Goal: Information Seeking & Learning: Learn about a topic

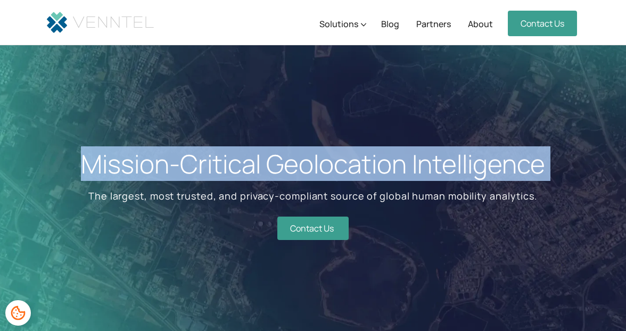
click at [367, 196] on p "The largest, most trusted, and privacy-compliant source of global human mobilit…" at bounding box center [313, 196] width 464 height 16
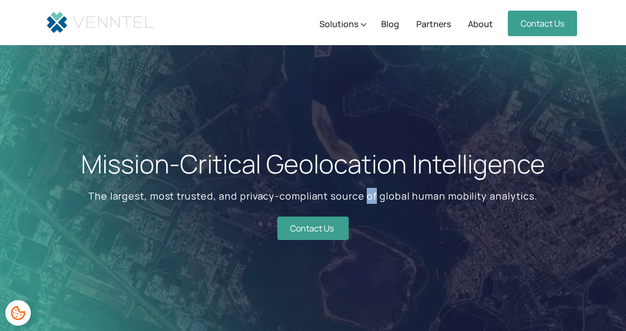
click at [367, 196] on p "The largest, most trusted, and privacy-compliant source of global human mobilit…" at bounding box center [313, 196] width 464 height 16
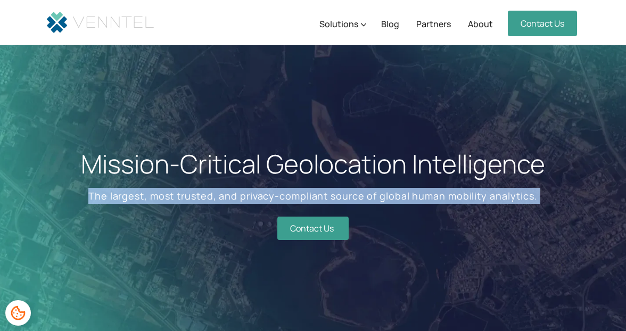
click at [367, 196] on p "The largest, most trusted, and privacy-compliant source of global human mobilit…" at bounding box center [313, 196] width 464 height 16
copy p "The largest, most trusted, and privacy-compliant source of global human mobilit…"
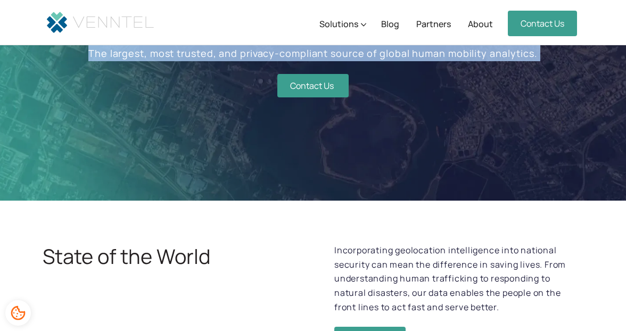
scroll to position [187, 0]
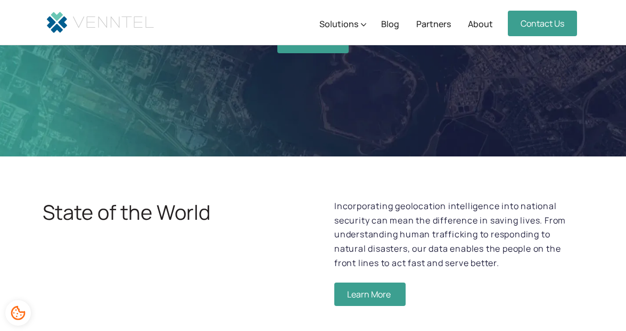
click at [170, 209] on h2 "State of the World" at bounding box center [167, 212] width 249 height 26
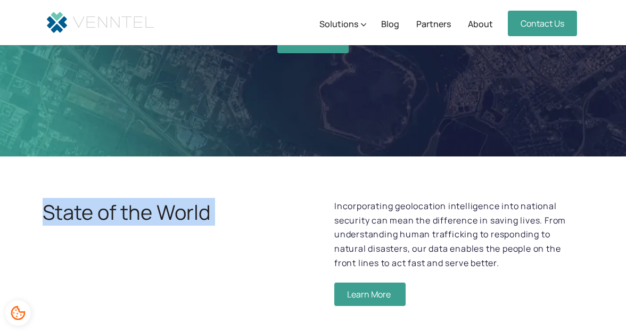
click at [170, 209] on h2 "State of the World" at bounding box center [167, 212] width 249 height 26
copy h2 "State of the World"
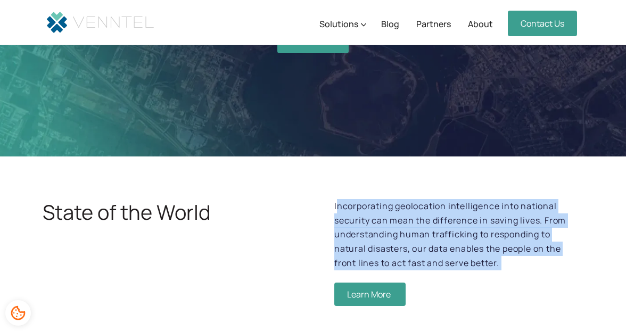
drag, startPoint x: 469, startPoint y: 269, endPoint x: 336, endPoint y: 207, distance: 147.2
click at [336, 207] on div "Incorporating geolocation intelligence into national security can mean the diff…" at bounding box center [458, 253] width 249 height 108
drag, startPoint x: 327, startPoint y: 202, endPoint x: 473, endPoint y: 260, distance: 157.5
click at [474, 260] on div "State of the World Incorporating geolocation intelligence into national securit…" at bounding box center [313, 253] width 541 height 108
copy p "Incorporating geolocation intelligence into national security can mean the diff…"
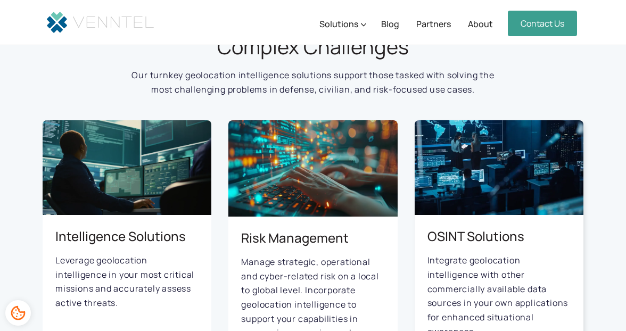
scroll to position [703, 0]
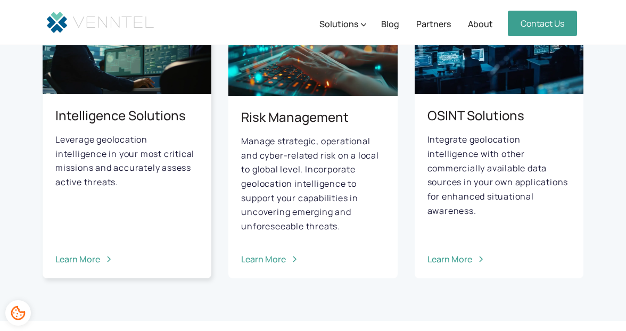
click at [134, 116] on h3 "Intelligence Solutions" at bounding box center [126, 115] width 143 height 17
click at [107, 118] on h3 "Intelligence Solutions" at bounding box center [126, 115] width 143 height 17
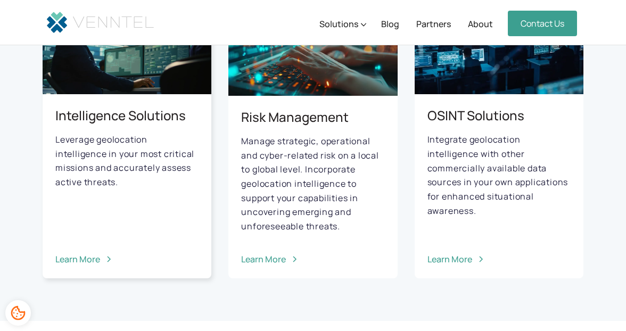
click at [107, 118] on h3 "Intelligence Solutions" at bounding box center [126, 115] width 143 height 17
click at [162, 111] on h3 "Intelligence Solutions" at bounding box center [126, 115] width 143 height 17
click at [121, 167] on p "Leverage geolocation intelligence in your most critical missions and accurately…" at bounding box center [126, 161] width 143 height 57
